Goal: Information Seeking & Learning: Learn about a topic

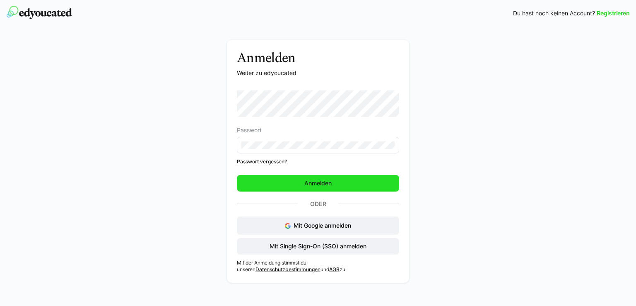
click at [350, 181] on span "Anmelden" at bounding box center [318, 183] width 162 height 17
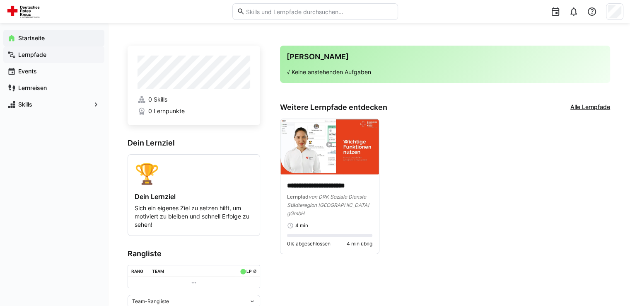
click at [0, 0] on app-navigation-label "Lernpfade" at bounding box center [0, 0] width 0 height 0
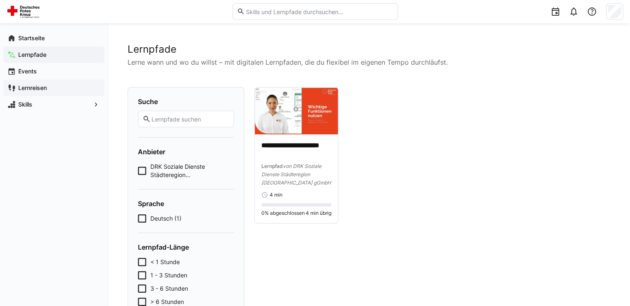
click at [0, 0] on app-navigation-label "Lernreisen" at bounding box center [0, 0] width 0 height 0
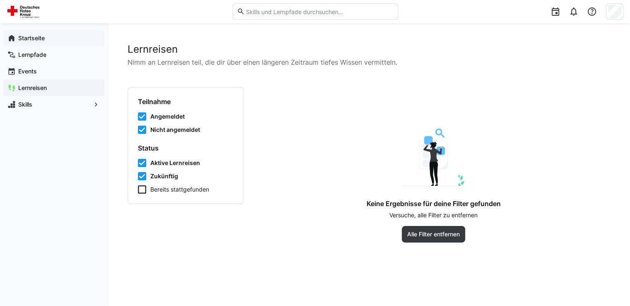
click at [0, 0] on app-navigation-label "Startseite" at bounding box center [0, 0] width 0 height 0
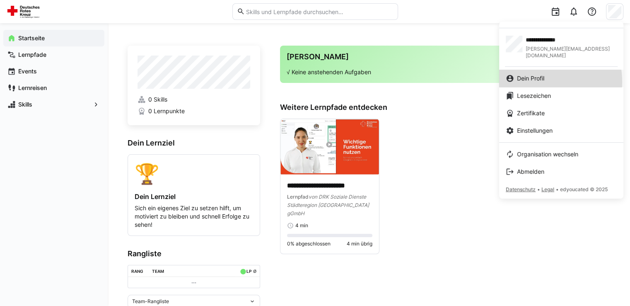
click at [537, 75] on span "Dein Profil" at bounding box center [530, 78] width 27 height 8
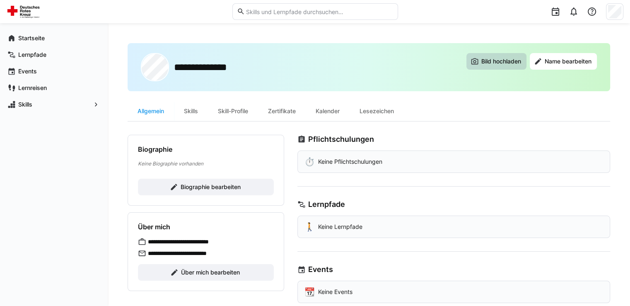
click at [494, 63] on span "Bild hochladen" at bounding box center [501, 61] width 42 height 8
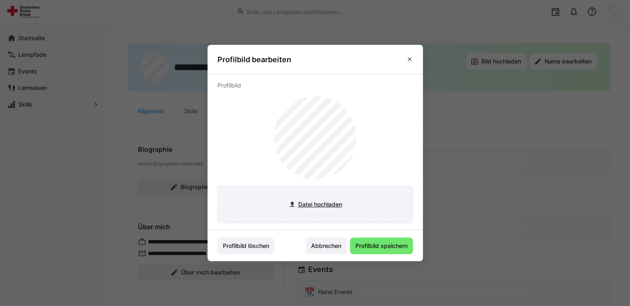
click at [326, 201] on input "file" at bounding box center [315, 204] width 195 height 36
click at [337, 205] on input "file" at bounding box center [315, 204] width 195 height 36
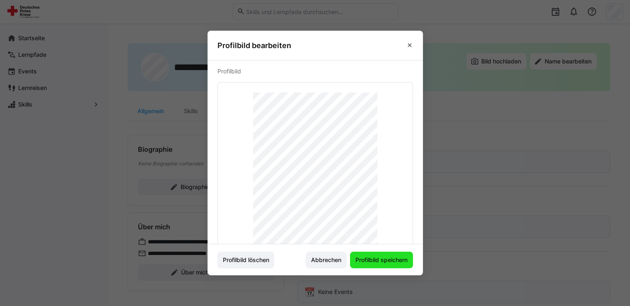
click at [395, 259] on span "Profilbild speichern" at bounding box center [381, 259] width 55 height 8
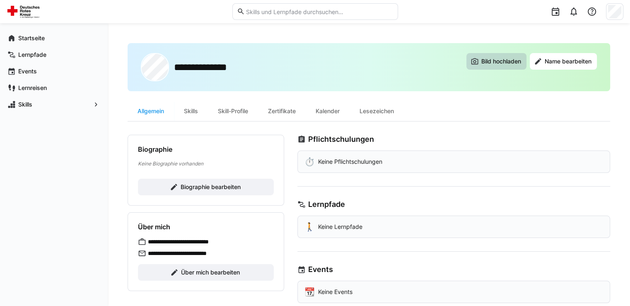
click at [503, 65] on span "Bild hochladen" at bounding box center [496, 61] width 60 height 17
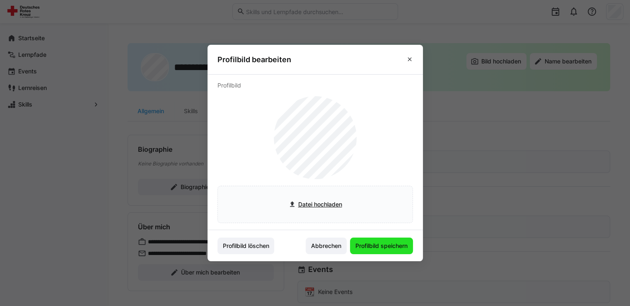
click at [380, 246] on span "Profilbild speichern" at bounding box center [381, 245] width 55 height 8
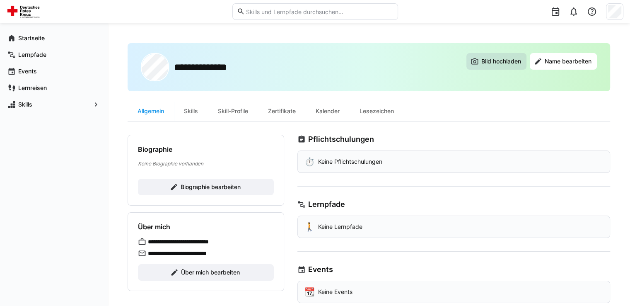
click at [496, 60] on span "Bild hochladen" at bounding box center [501, 61] width 42 height 8
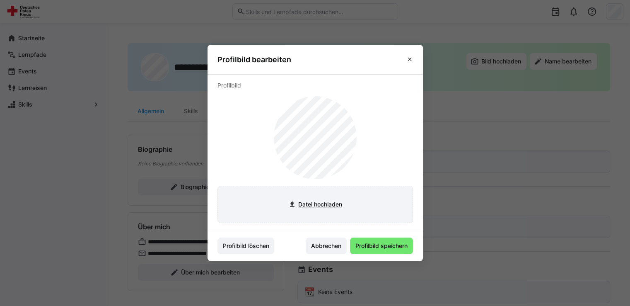
click at [318, 205] on input "file" at bounding box center [315, 204] width 195 height 36
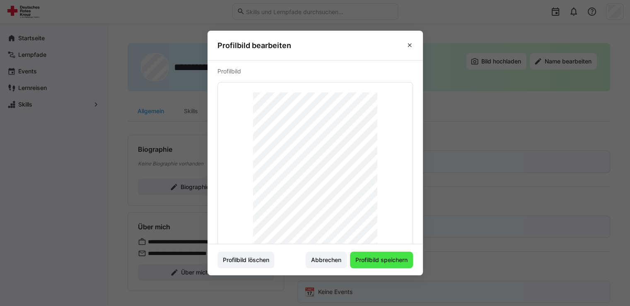
click at [383, 259] on span "Profilbild speichern" at bounding box center [381, 259] width 55 height 8
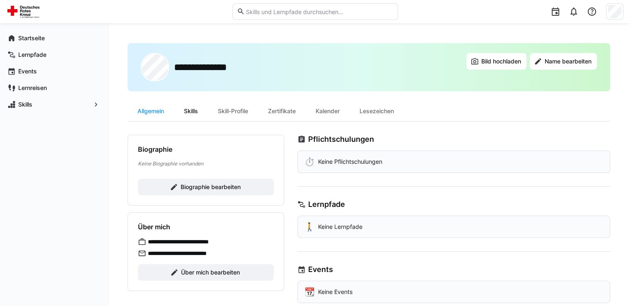
click at [192, 110] on div "Skills" at bounding box center [191, 111] width 34 height 20
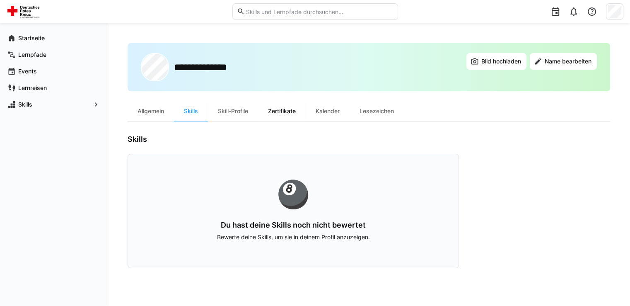
click at [279, 111] on div "Zertifikate" at bounding box center [282, 111] width 48 height 20
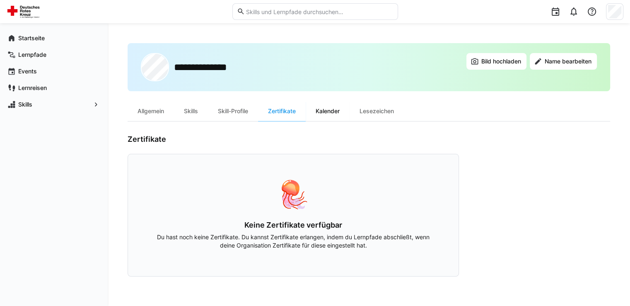
click at [330, 112] on div "Kalender" at bounding box center [328, 111] width 44 height 20
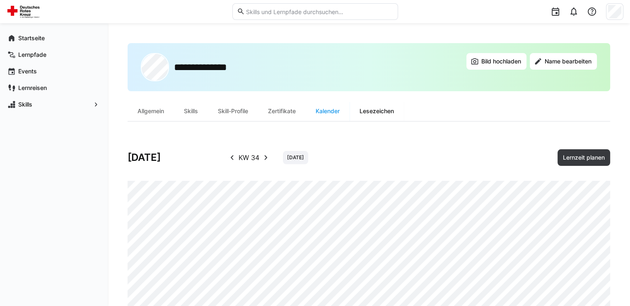
click at [384, 113] on div "Lesezeichen" at bounding box center [376, 111] width 54 height 20
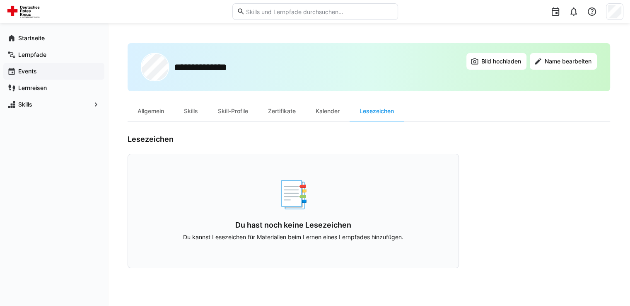
click at [0, 0] on app-navigation-label "Events" at bounding box center [0, 0] width 0 height 0
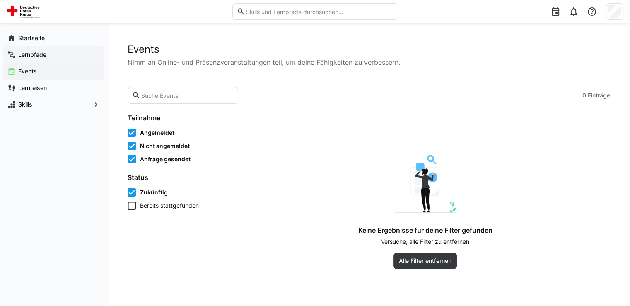
click at [0, 0] on app-navigation-label "Lernpfade" at bounding box center [0, 0] width 0 height 0
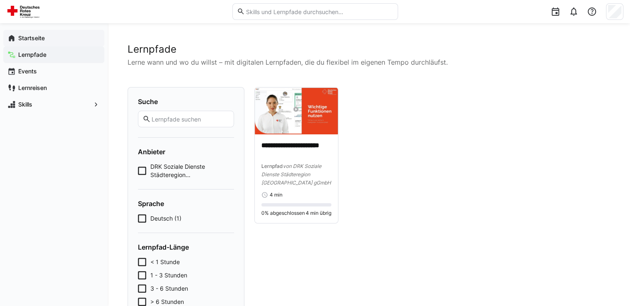
click at [0, 0] on app-navigation-label "Startseite" at bounding box center [0, 0] width 0 height 0
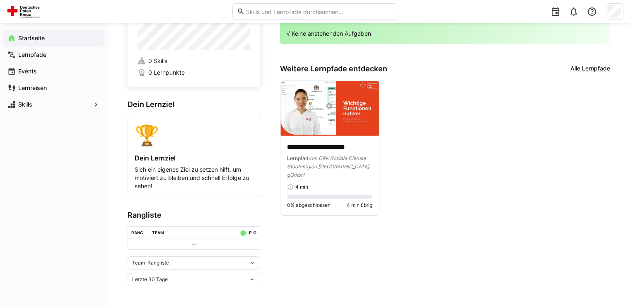
scroll to position [40, 0]
click at [323, 102] on img at bounding box center [329, 107] width 99 height 55
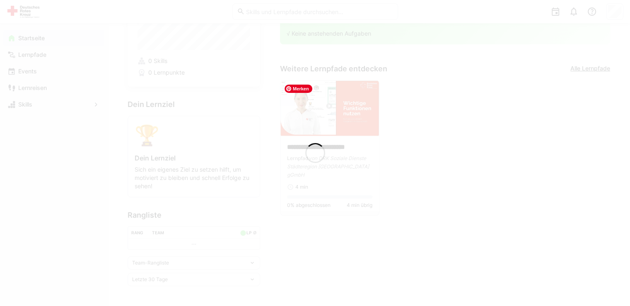
click at [329, 102] on app-root "**********" at bounding box center [315, 121] width 630 height 321
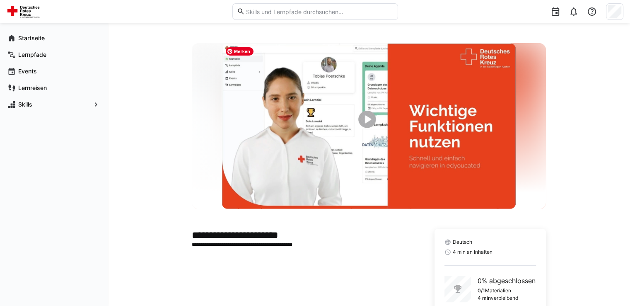
click at [366, 117] on img at bounding box center [368, 126] width 294 height 166
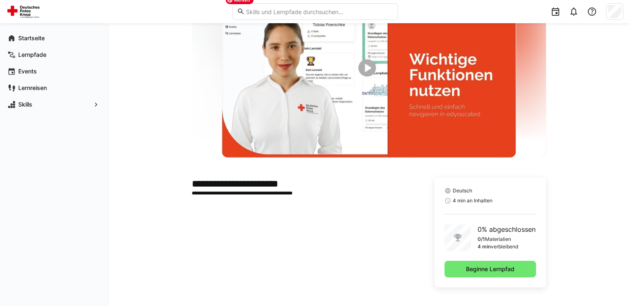
scroll to position [53, 0]
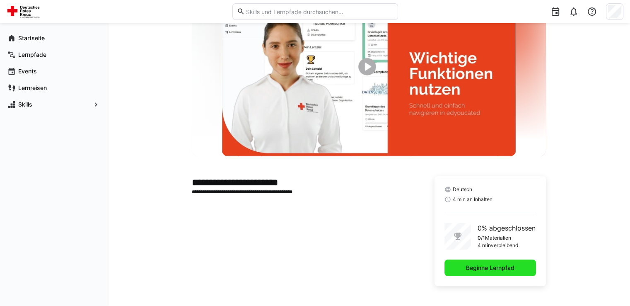
click at [486, 270] on span "Beginne Lernpfad" at bounding box center [490, 267] width 51 height 8
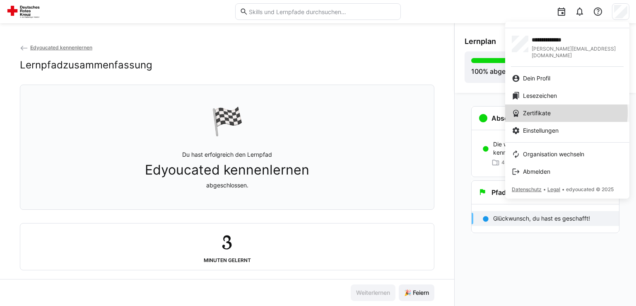
click at [545, 109] on span "Zertifikate" at bounding box center [537, 113] width 28 height 8
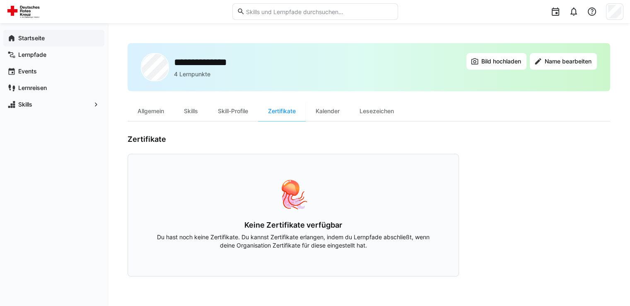
click at [0, 0] on app-navigation-label "Startseite" at bounding box center [0, 0] width 0 height 0
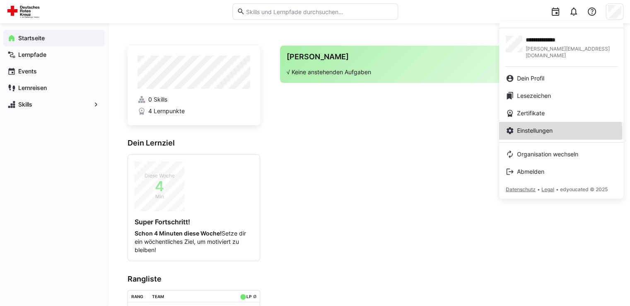
click at [543, 126] on span "Einstellungen" at bounding box center [535, 130] width 36 height 8
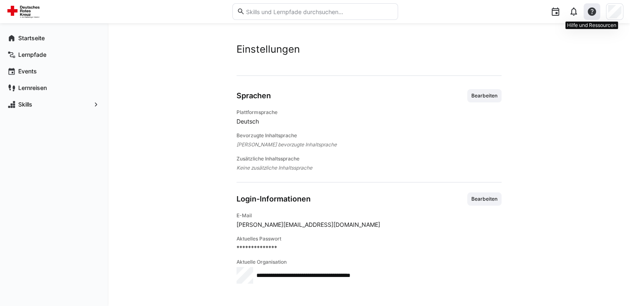
click at [596, 13] on eds-icon at bounding box center [592, 12] width 10 height 10
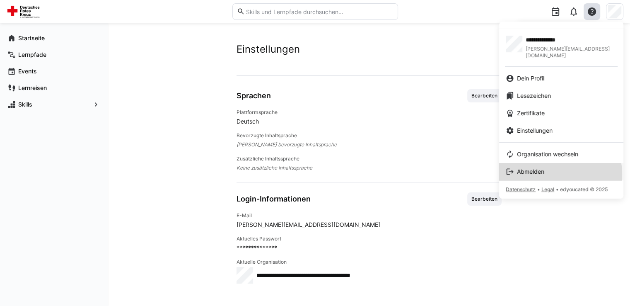
click at [547, 167] on div "Abmelden" at bounding box center [560, 171] width 111 height 8
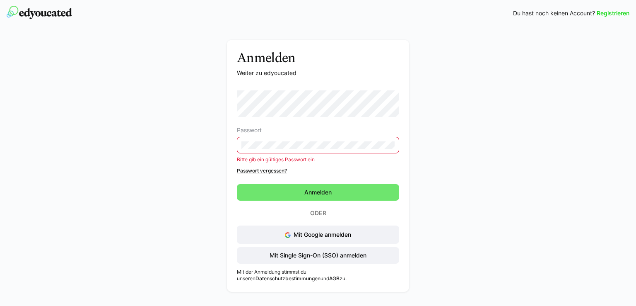
click at [260, 180] on form "Passwort Bitte gib ein gültiges Passwort ein Passwort vergessen? Anmelden" at bounding box center [318, 145] width 162 height 110
click at [302, 140] on eds-input at bounding box center [318, 145] width 162 height 17
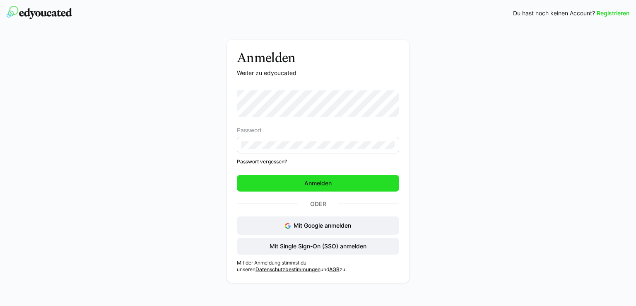
click at [258, 183] on span "Anmelden" at bounding box center [318, 183] width 162 height 17
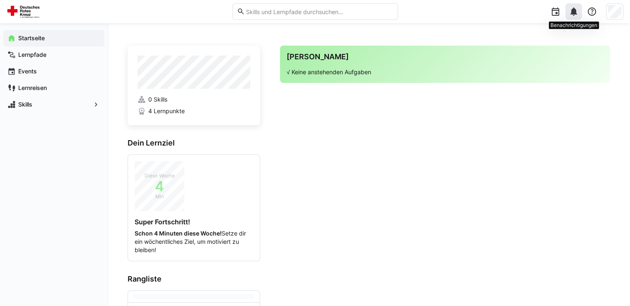
click at [573, 12] on eds-icon at bounding box center [573, 12] width 10 height 10
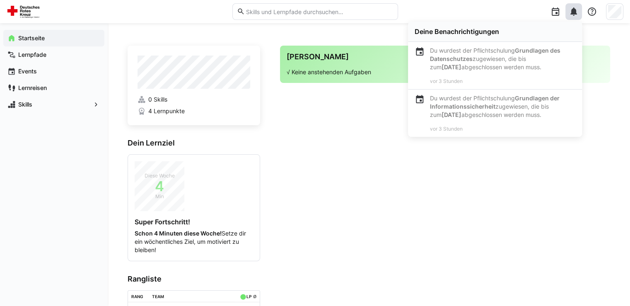
click at [368, 195] on app-home-right "Deine Agenda √ Keine anstehenden Aufgaben" at bounding box center [445, 198] width 330 height 304
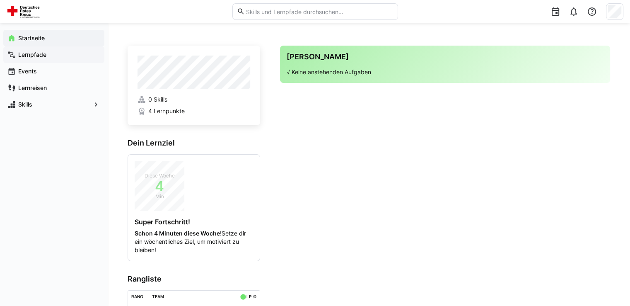
click at [0, 0] on app-navigation-label "Lernpfade" at bounding box center [0, 0] width 0 height 0
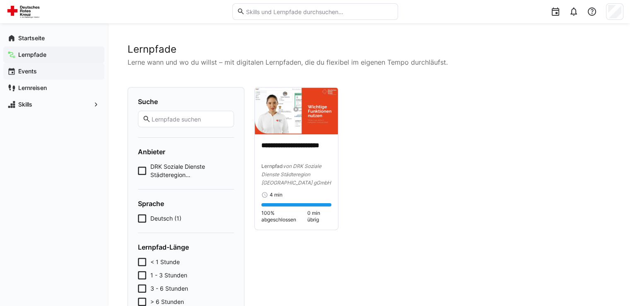
click at [0, 0] on app-navigation-label "Events" at bounding box center [0, 0] width 0 height 0
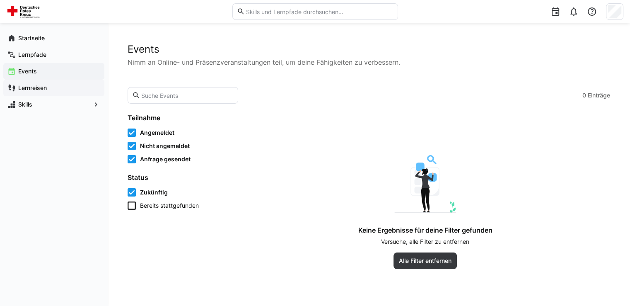
click at [0, 0] on app-navigation-label "Lernreisen" at bounding box center [0, 0] width 0 height 0
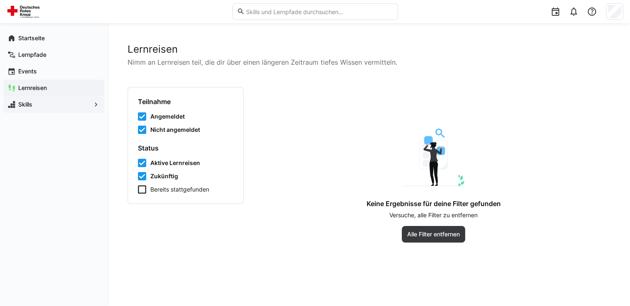
click at [47, 104] on span "Skills" at bounding box center [54, 104] width 74 height 8
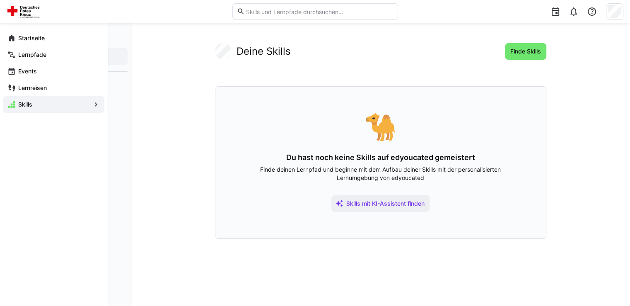
click at [79, 106] on span "Skills" at bounding box center [54, 104] width 74 height 8
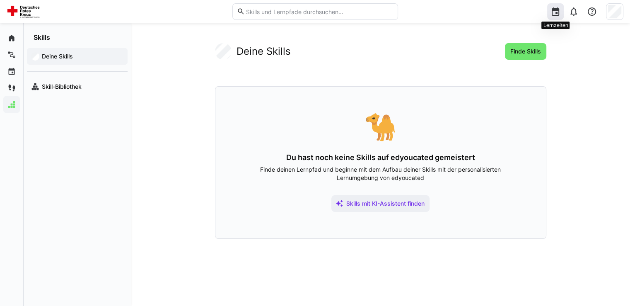
click at [556, 12] on eds-icon at bounding box center [555, 12] width 10 height 10
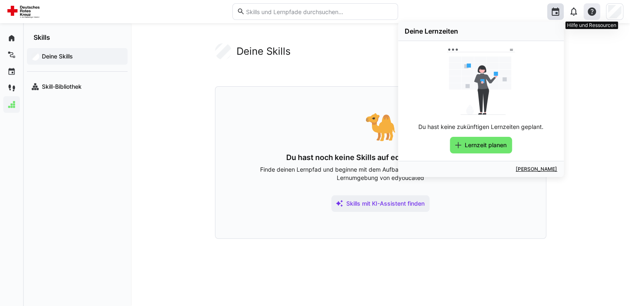
click at [592, 12] on eds-icon at bounding box center [592, 12] width 10 height 10
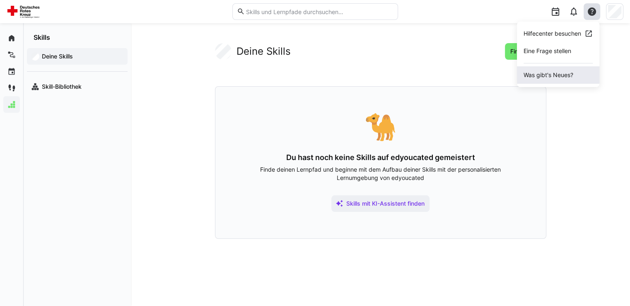
click at [550, 75] on span "Was gibt's Neues?" at bounding box center [558, 74] width 82 height 17
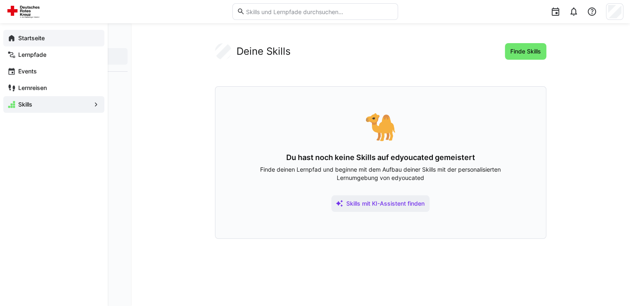
click at [0, 0] on app-navigation-label "Startseite" at bounding box center [0, 0] width 0 height 0
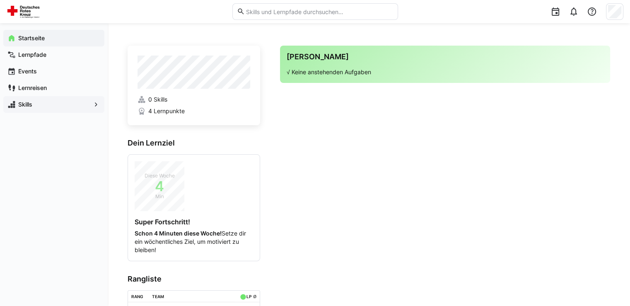
click at [0, 0] on app-navigation-label "Skills" at bounding box center [0, 0] width 0 height 0
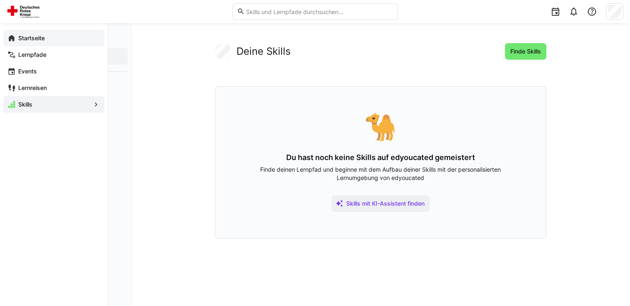
click at [0, 0] on app-navigation-label "Startseite" at bounding box center [0, 0] width 0 height 0
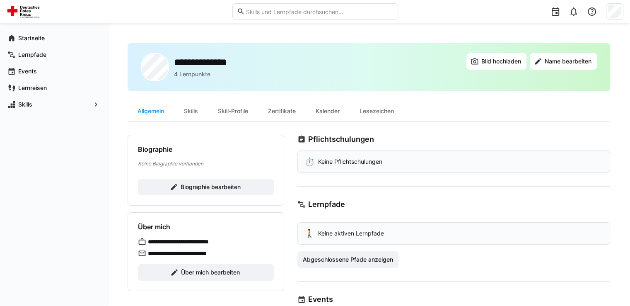
scroll to position [41, 0]
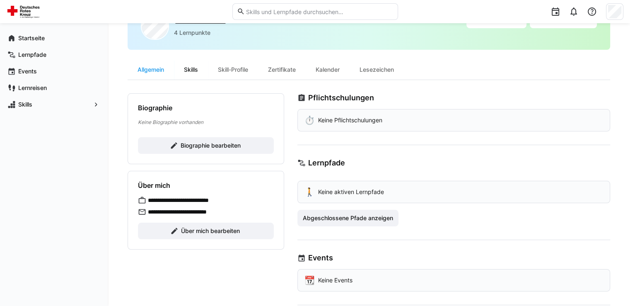
click at [192, 67] on div "Skills" at bounding box center [191, 70] width 34 height 20
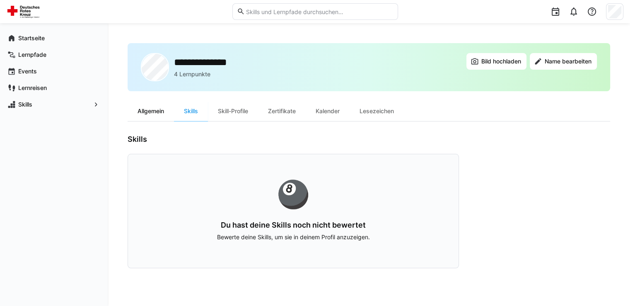
click at [155, 108] on div "Allgemein" at bounding box center [151, 111] width 46 height 20
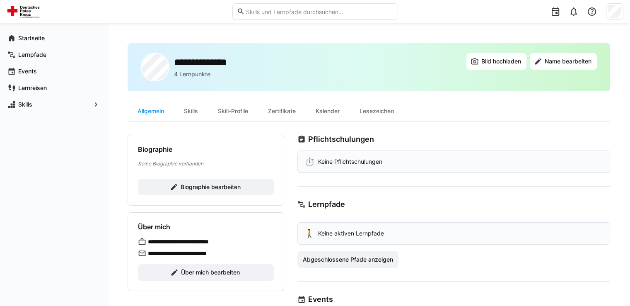
click at [377, 164] on p "Keine Pflichtschulungen" at bounding box center [350, 161] width 64 height 8
click at [0, 0] on app-navigation-label "Events" at bounding box center [0, 0] width 0 height 0
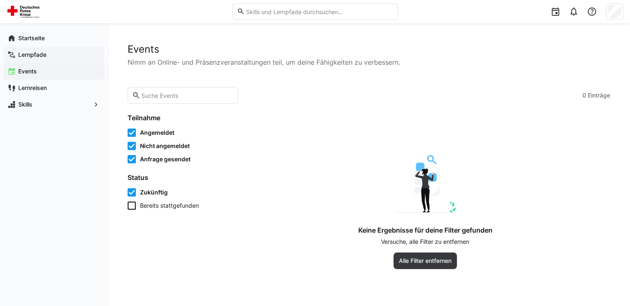
click at [0, 0] on app-navigation-label "Lernpfade" at bounding box center [0, 0] width 0 height 0
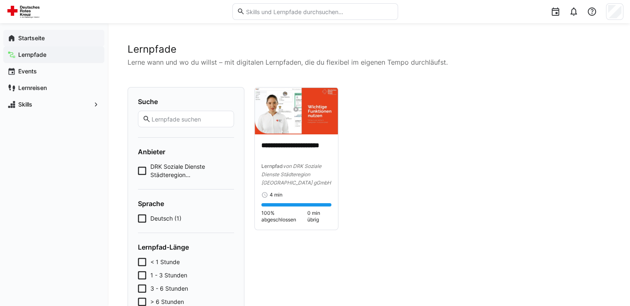
click at [0, 0] on app-navigation-label "Startseite" at bounding box center [0, 0] width 0 height 0
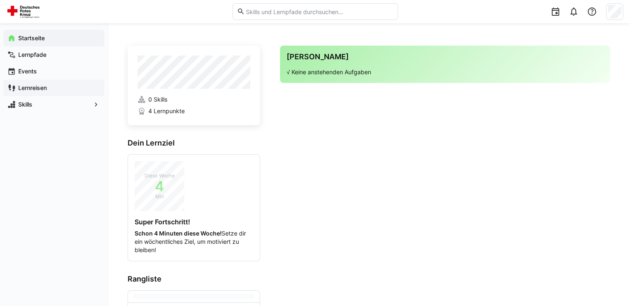
click at [0, 0] on app-navigation-label "Lernreisen" at bounding box center [0, 0] width 0 height 0
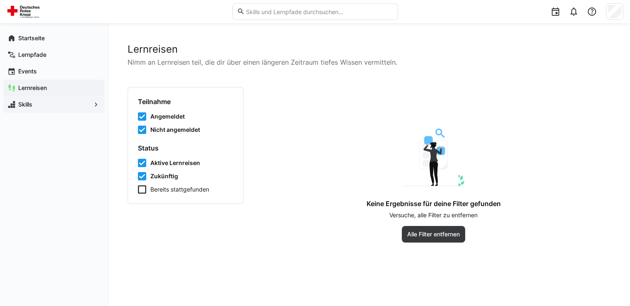
click at [37, 105] on span "Skills" at bounding box center [54, 104] width 74 height 8
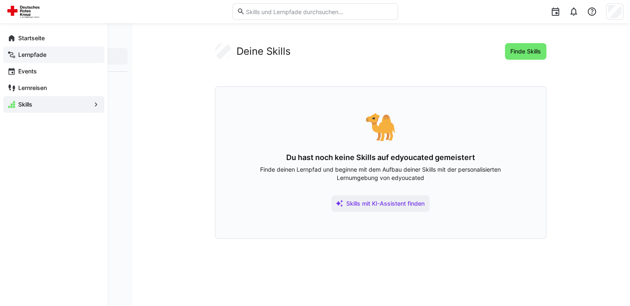
click at [0, 0] on app-navigation-label "Lernpfade" at bounding box center [0, 0] width 0 height 0
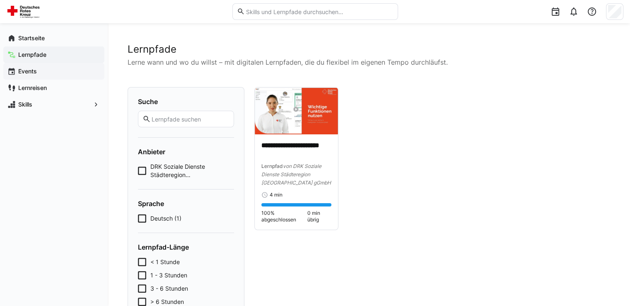
click at [37, 72] on span "Events" at bounding box center [58, 71] width 83 height 8
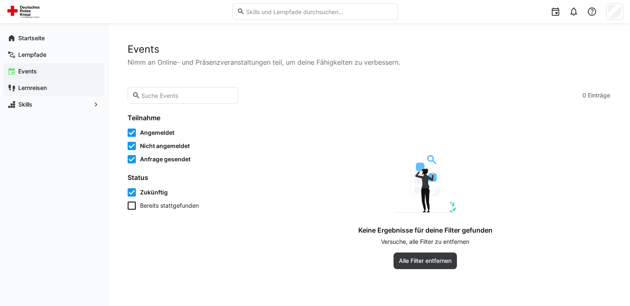
click at [0, 0] on app-navigation-label "Lernreisen" at bounding box center [0, 0] width 0 height 0
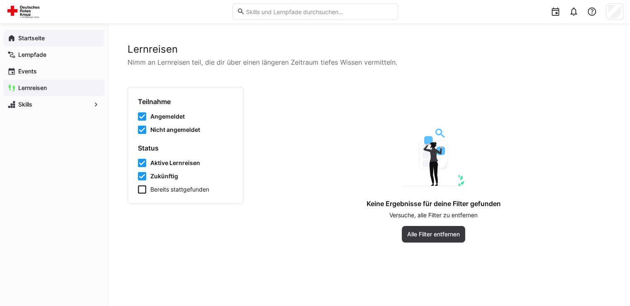
click at [0, 0] on app-navigation-label "Startseite" at bounding box center [0, 0] width 0 height 0
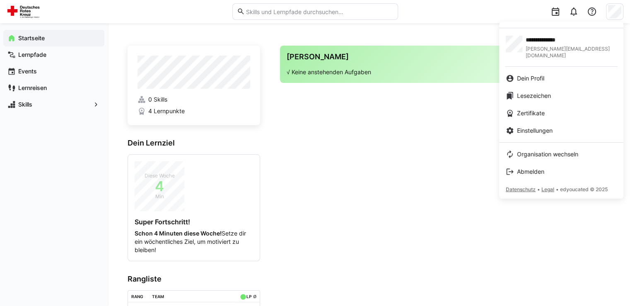
click at [589, 10] on div at bounding box center [315, 153] width 630 height 306
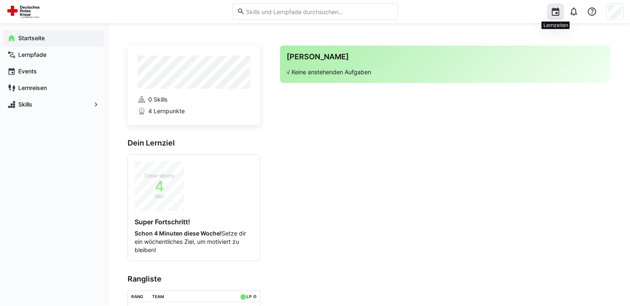
click at [555, 15] on eds-icon at bounding box center [555, 12] width 10 height 10
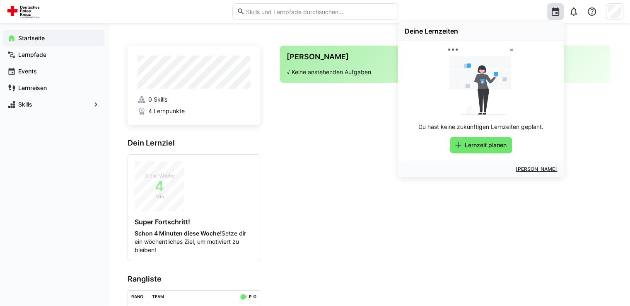
click at [587, 108] on app-home-right "Deine Agenda √ Keine anstehenden Aufgaben" at bounding box center [445, 198] width 330 height 304
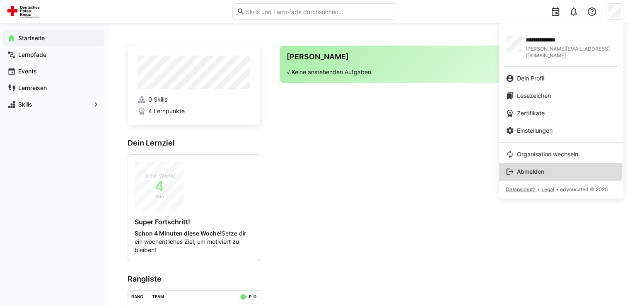
click at [536, 167] on span "Abmelden" at bounding box center [530, 171] width 27 height 8
